Goal: Find specific page/section: Find specific page/section

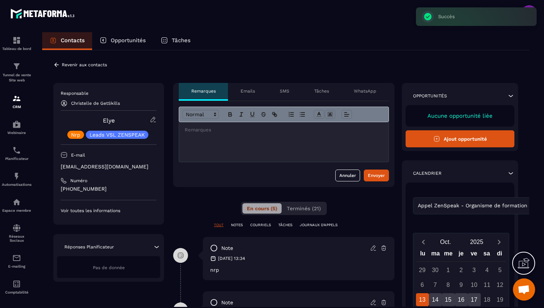
click at [57, 63] on icon at bounding box center [56, 64] width 7 height 7
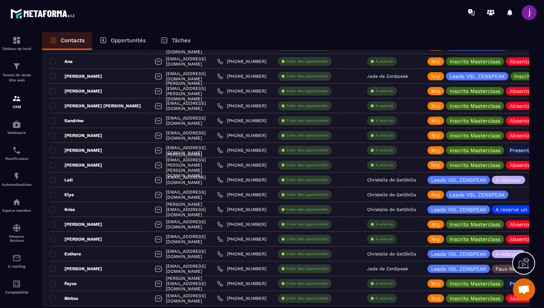
scroll to position [1054, 0]
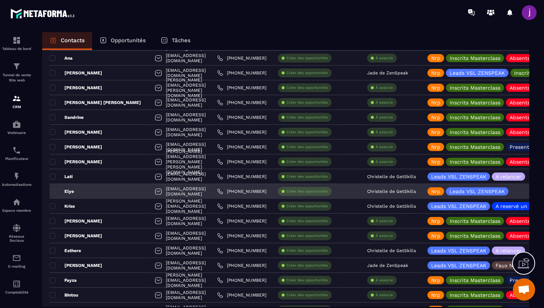
click at [391, 194] on div "Christelle de GetSkills" at bounding box center [391, 191] width 60 height 15
click at [387, 190] on p "Christelle de GetSkills" at bounding box center [391, 191] width 49 height 5
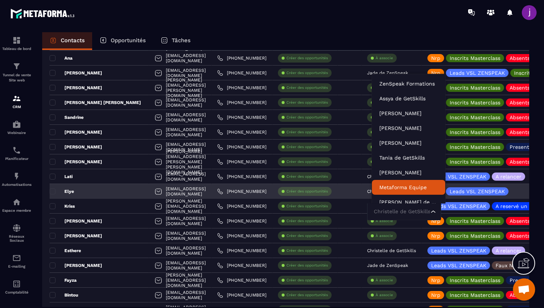
scroll to position [6, 0]
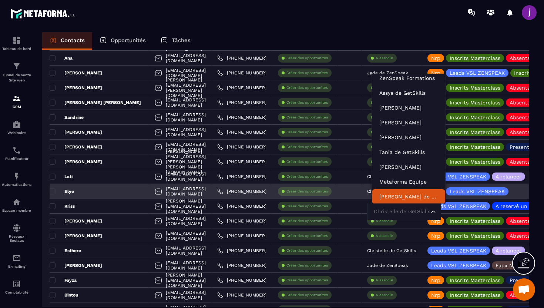
click at [394, 213] on input "Search for option" at bounding box center [400, 211] width 57 height 8
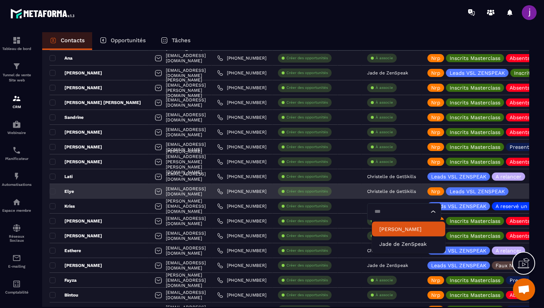
type input "****"
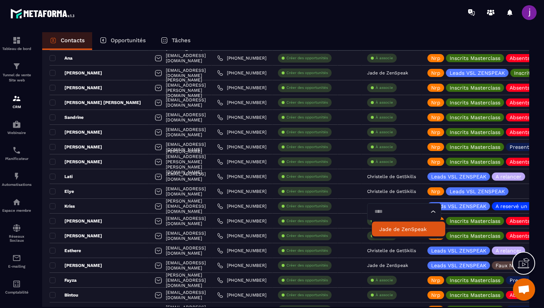
click at [398, 229] on p "Jade de ZenSpeak" at bounding box center [408, 228] width 58 height 7
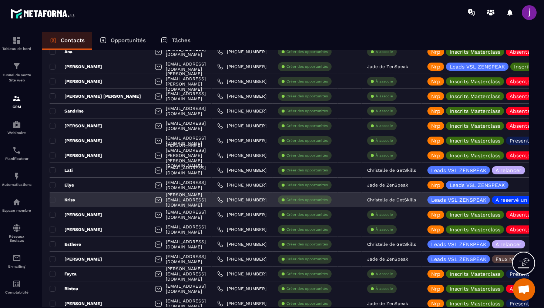
click at [101, 198] on div "Kriss" at bounding box center [99, 199] width 99 height 15
